Goal: Information Seeking & Learning: Learn about a topic

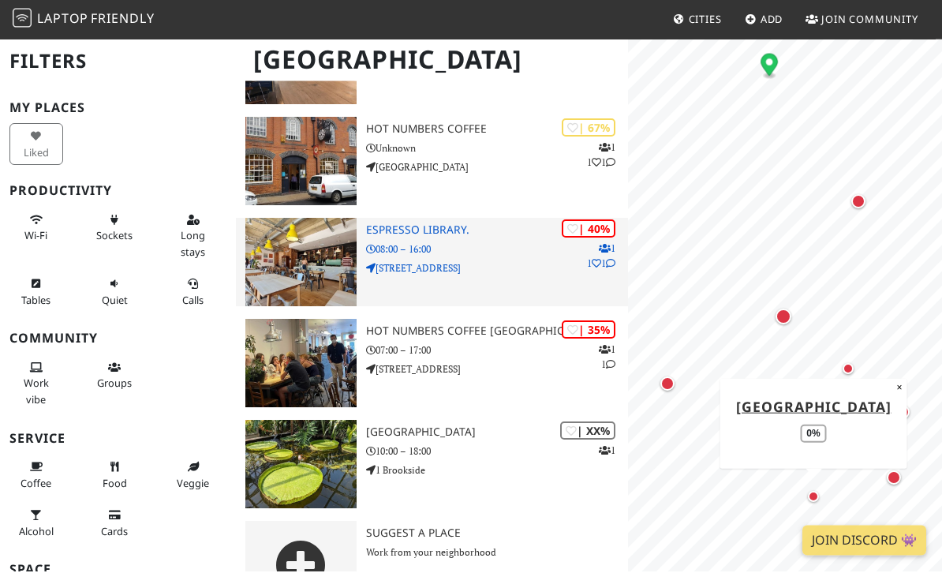
scroll to position [510, 0]
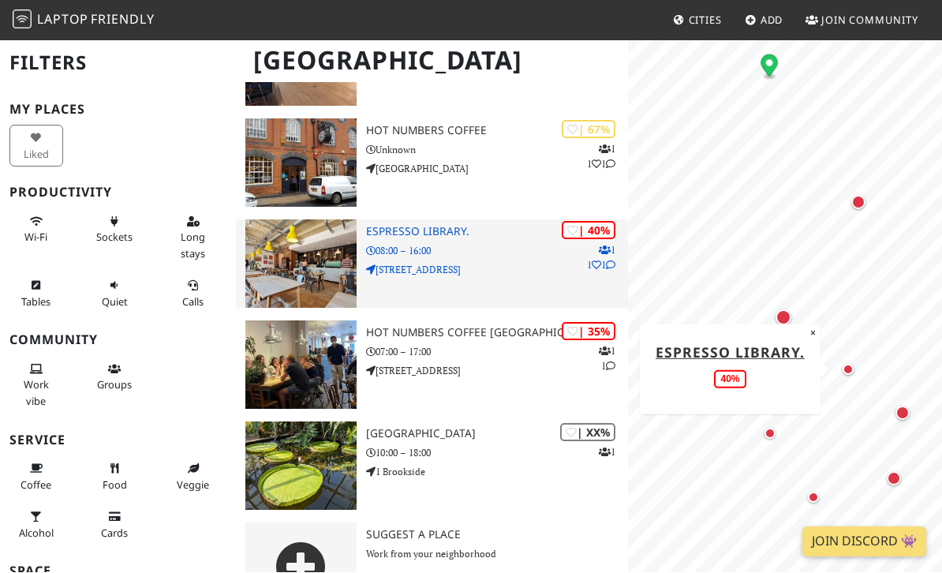
click at [482, 250] on p "08:00 – 16:00" at bounding box center [497, 251] width 262 height 15
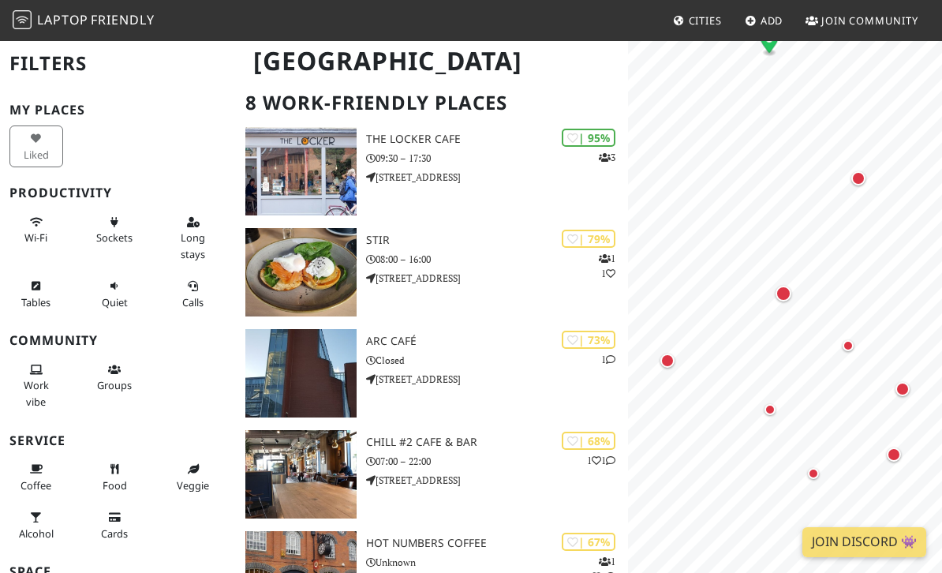
scroll to position [95, 0]
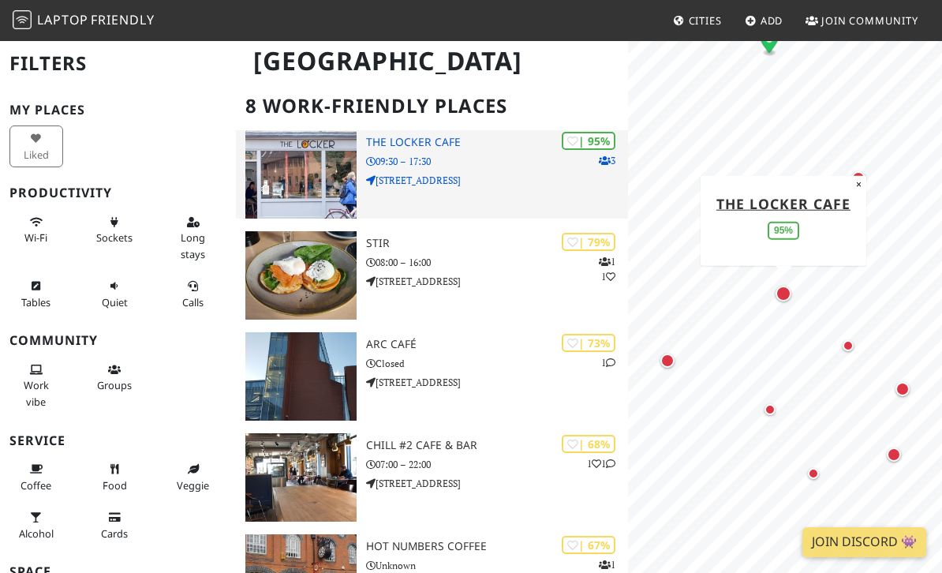
click at [466, 181] on p "54 King Street" at bounding box center [497, 180] width 262 height 15
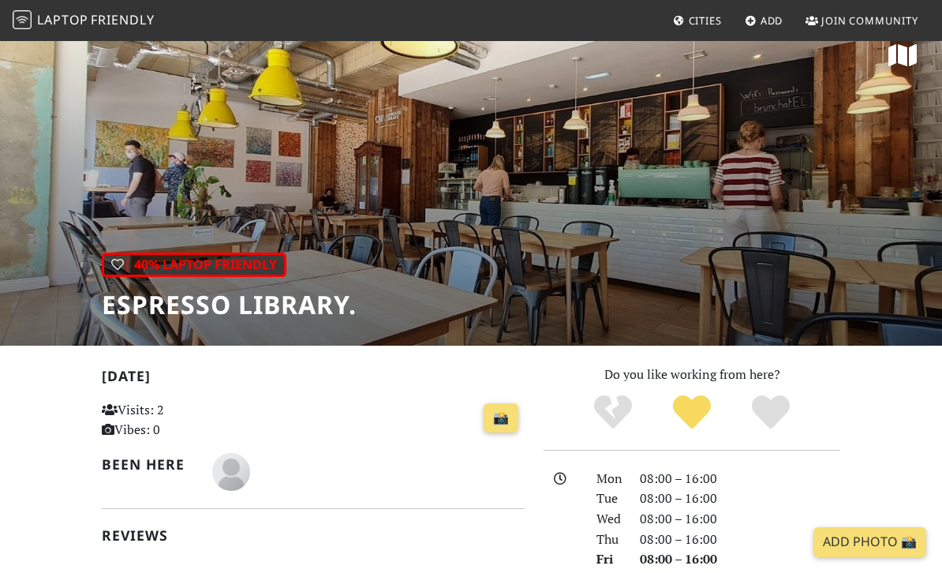
scroll to position [18, 0]
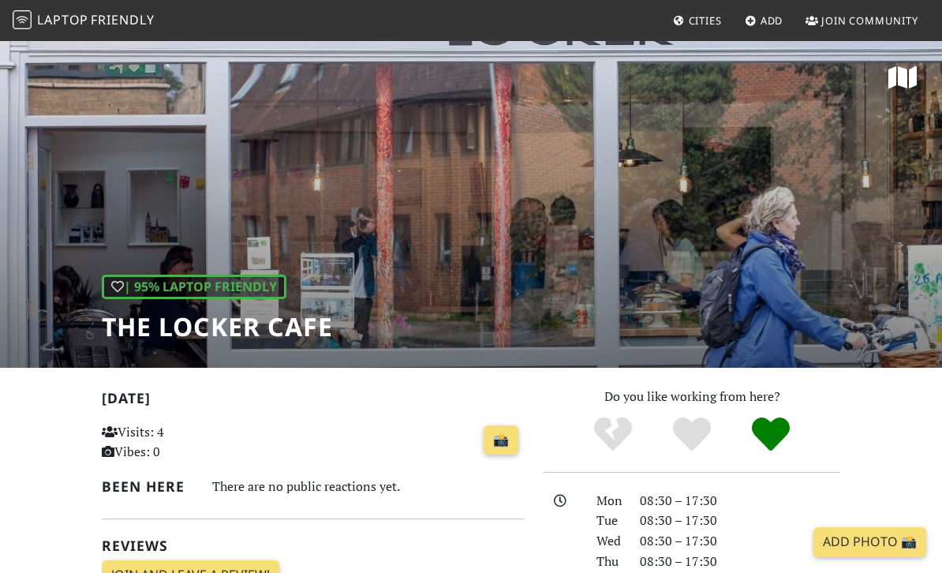
click at [523, 262] on div "| 95% Laptop Friendly The Locker Cafe" at bounding box center [471, 203] width 942 height 328
click at [496, 443] on link "📸" at bounding box center [501, 440] width 35 height 30
